Goal: Consume media (video, audio)

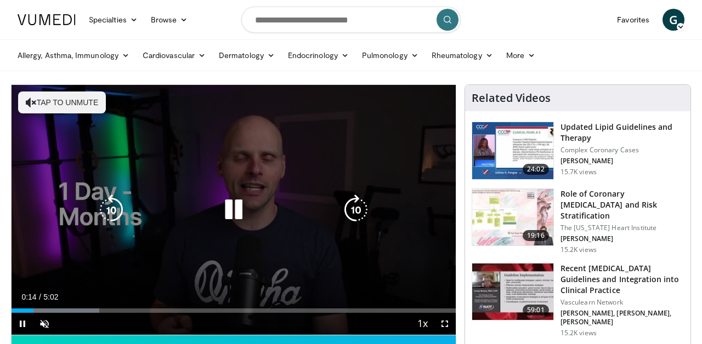
click at [234, 201] on icon "Video Player" at bounding box center [233, 210] width 31 height 31
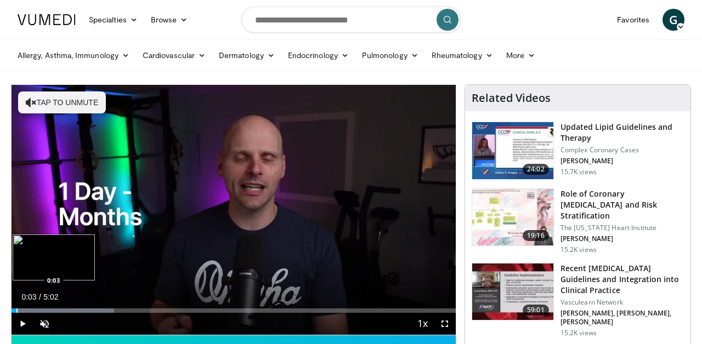
click at [16, 309] on div "Progress Bar" at bounding box center [16, 311] width 1 height 4
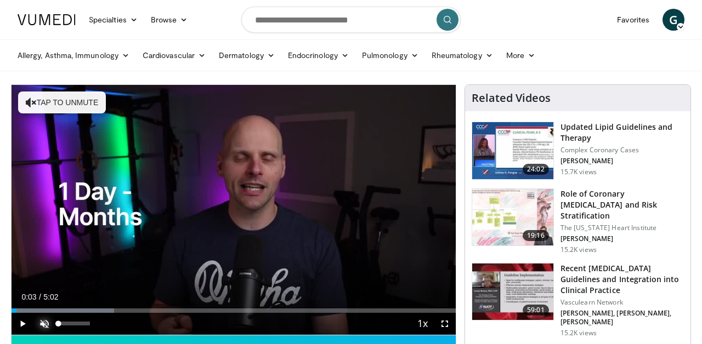
click at [44, 322] on span "Video Player" at bounding box center [44, 324] width 22 height 22
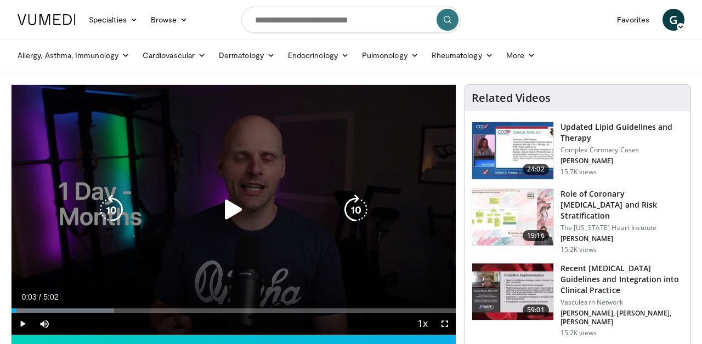
click at [230, 209] on icon "Video Player" at bounding box center [233, 210] width 31 height 31
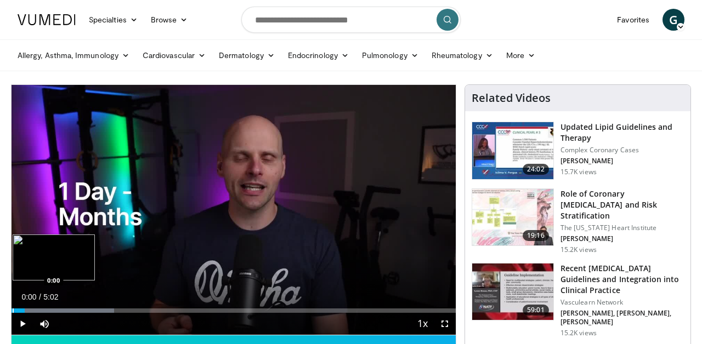
click at [13, 311] on div "Progress Bar" at bounding box center [13, 311] width 1 height 4
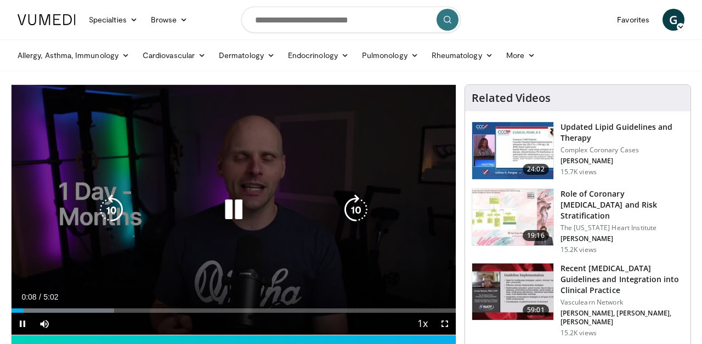
click at [235, 206] on icon "Video Player" at bounding box center [233, 210] width 31 height 31
click at [227, 211] on icon "Video Player" at bounding box center [233, 210] width 31 height 31
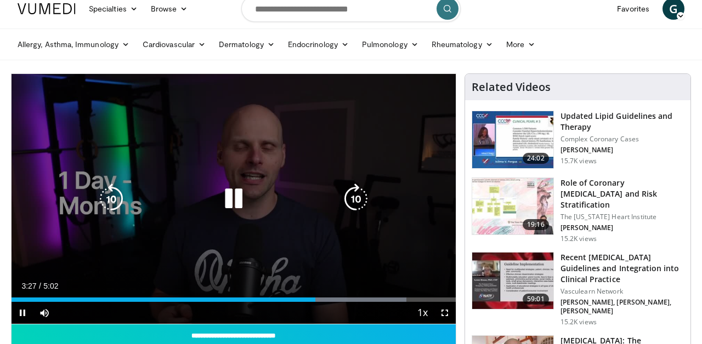
click at [287, 224] on div "10 seconds Tap to unmute" at bounding box center [234, 199] width 444 height 250
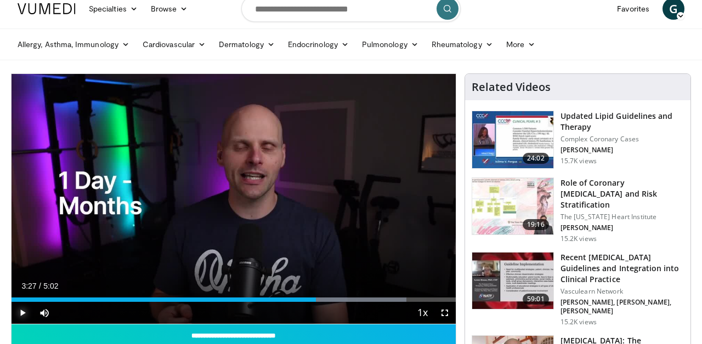
click at [24, 309] on span "Video Player" at bounding box center [23, 313] width 22 height 22
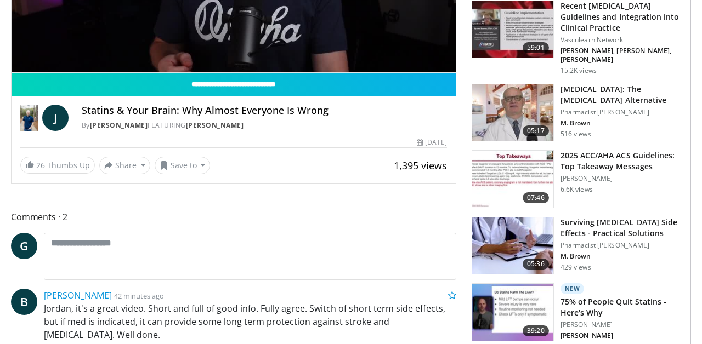
scroll to position [265, 0]
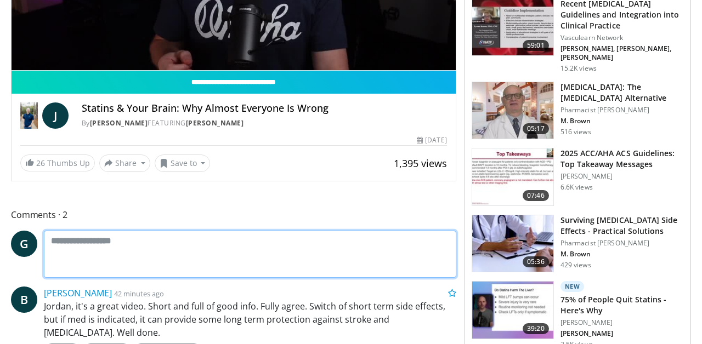
click at [93, 247] on textarea at bounding box center [250, 254] width 412 height 47
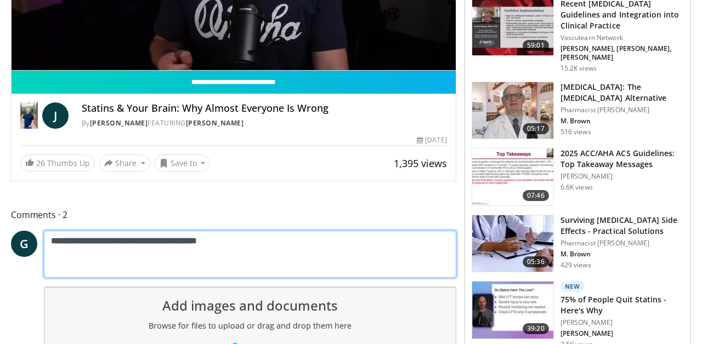
click at [93, 247] on textarea "**********" at bounding box center [250, 254] width 412 height 47
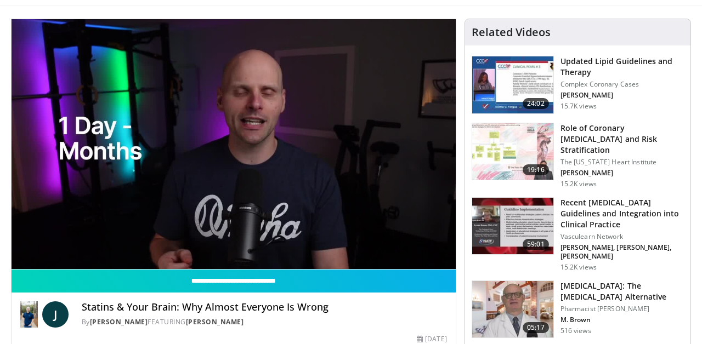
scroll to position [7, 0]
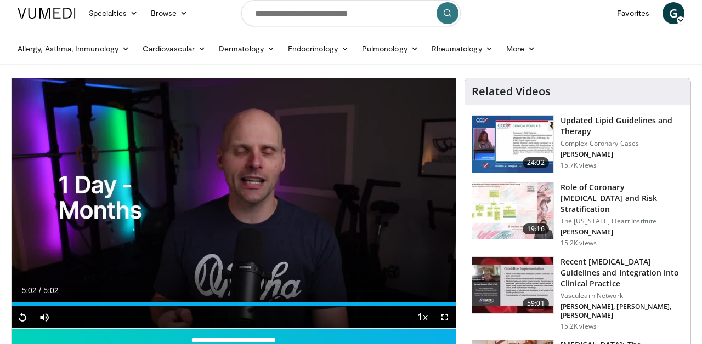
type textarea "**********"
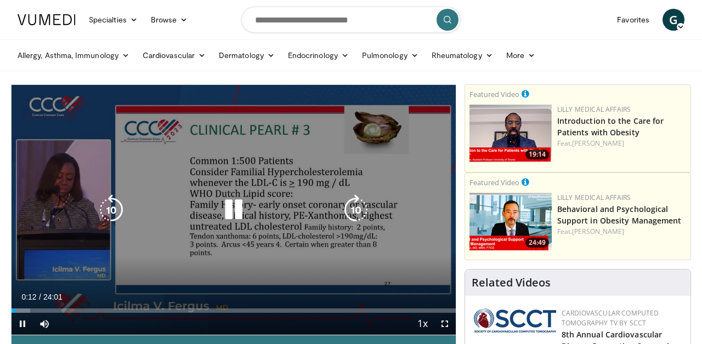
click at [232, 207] on div "10 seconds Tap to unmute" at bounding box center [234, 210] width 444 height 250
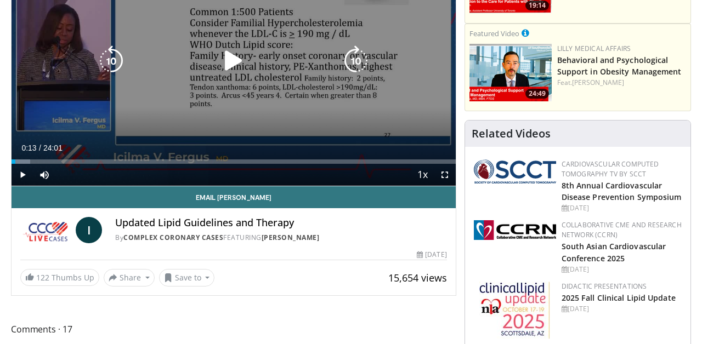
scroll to position [150, 0]
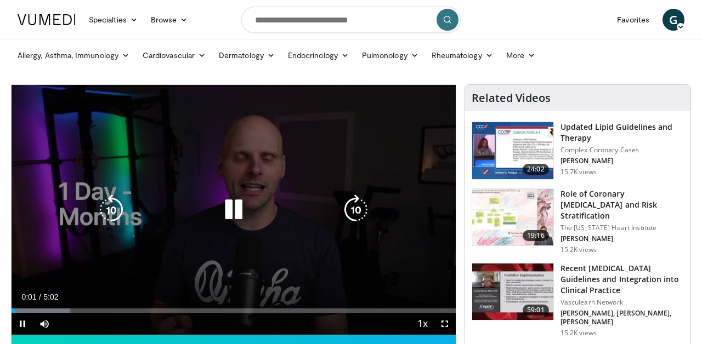
click at [229, 208] on icon "Video Player" at bounding box center [233, 210] width 31 height 31
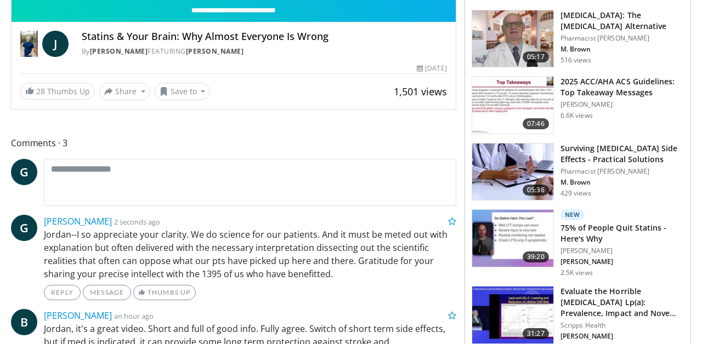
scroll to position [338, 0]
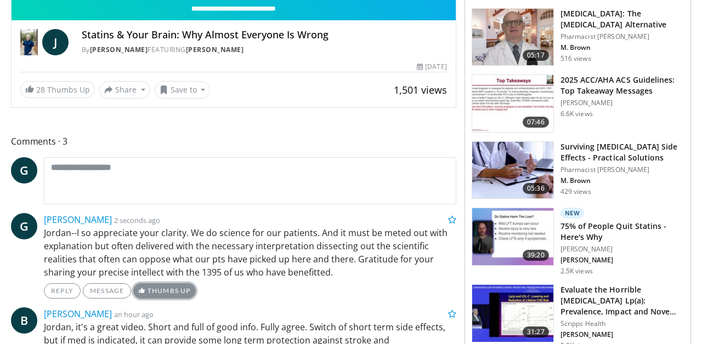
click at [180, 290] on link "Thumbs Up" at bounding box center [164, 291] width 62 height 15
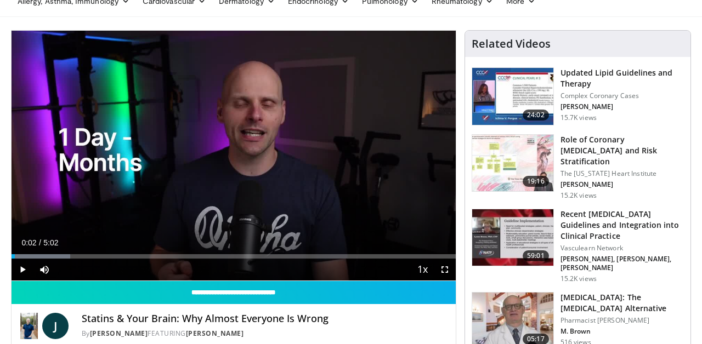
scroll to position [0, 0]
